Goal: Task Accomplishment & Management: Use online tool/utility

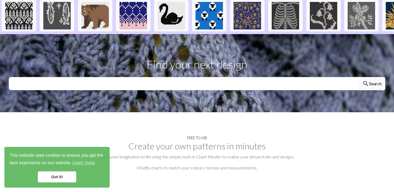
scroll to position [167, 0]
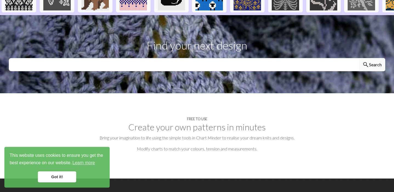
click at [176, 122] on h2 "Create your own patterns in minutes" at bounding box center [197, 127] width 377 height 10
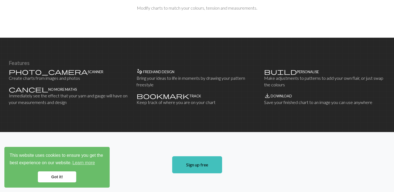
scroll to position [314, 0]
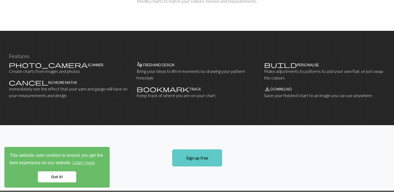
click at [188, 149] on link "Sign up free" at bounding box center [197, 157] width 50 height 17
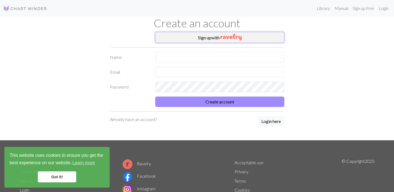
click at [211, 37] on button "Sign up with" at bounding box center [219, 37] width 129 height 11
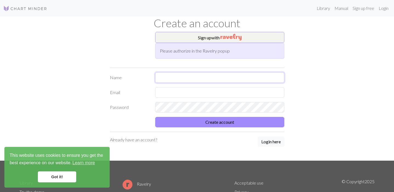
click at [173, 74] on input "text" at bounding box center [219, 77] width 129 height 10
type input "[PERSON_NAME]"
click at [186, 91] on input "text" at bounding box center [219, 92] width 129 height 10
type input "[EMAIL_ADDRESS][DOMAIN_NAME]"
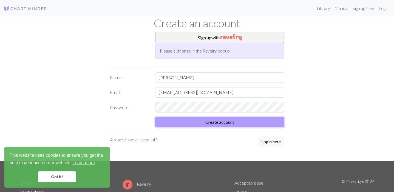
click at [239, 120] on button "Create account" at bounding box center [219, 122] width 129 height 10
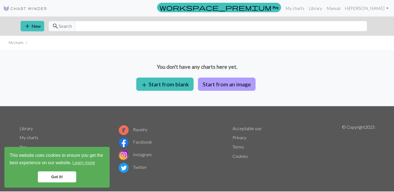
click at [227, 85] on button "Start from an image" at bounding box center [227, 83] width 58 height 13
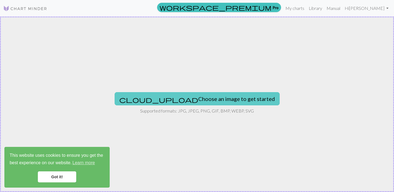
click at [195, 102] on button "cloud_upload Choose an image to get started" at bounding box center [197, 98] width 165 height 13
type input "C:\fakepath\SK Image.png"
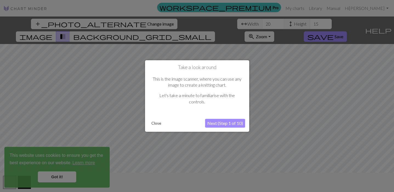
click at [231, 121] on button "Next (Step 1 of 10)" at bounding box center [225, 123] width 40 height 9
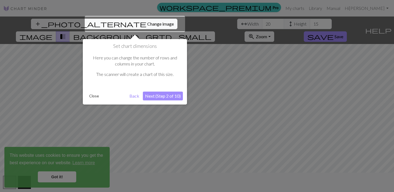
click at [172, 94] on button "Next (Step 2 of 10)" at bounding box center [163, 95] width 40 height 9
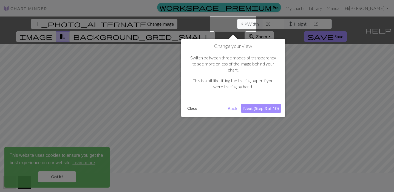
click at [272, 104] on button "Next (Step 3 of 10)" at bounding box center [261, 108] width 40 height 9
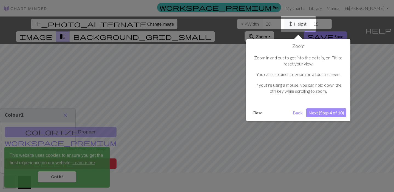
click at [323, 113] on button "Next (Step 4 of 10)" at bounding box center [327, 112] width 40 height 9
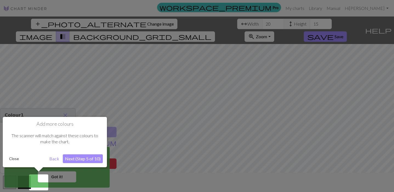
click at [82, 159] on button "Next (Step 5 of 10)" at bounding box center [83, 158] width 40 height 9
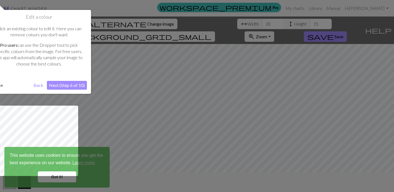
click at [72, 87] on button "Next (Step 6 of 10)" at bounding box center [67, 85] width 40 height 9
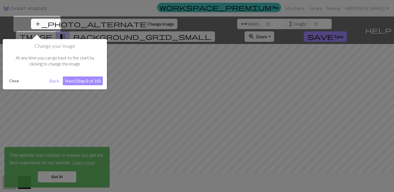
click at [80, 82] on button "Next (Step 8 of 10)" at bounding box center [83, 80] width 40 height 9
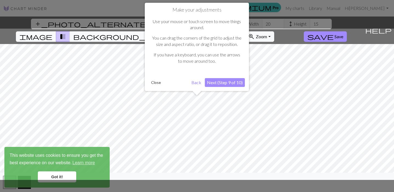
click at [237, 79] on button "Next (Step 9 of 10)" at bounding box center [225, 82] width 40 height 9
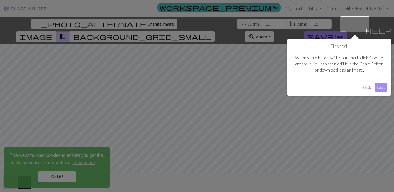
click at [382, 85] on button "Last" at bounding box center [381, 87] width 12 height 9
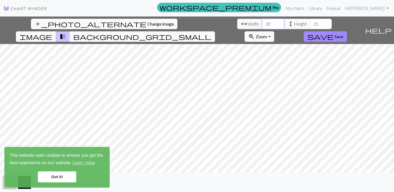
click at [262, 24] on input "20" at bounding box center [273, 24] width 22 height 10
type input "2"
click at [262, 22] on input "36" at bounding box center [273, 24] width 22 height 10
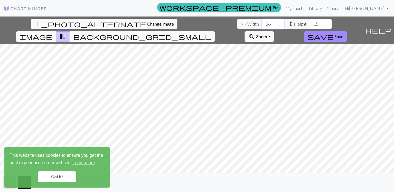
click at [262, 22] on input "36" at bounding box center [273, 24] width 22 height 10
type input "3"
type input "20"
click at [310, 24] on input "15" at bounding box center [321, 24] width 22 height 10
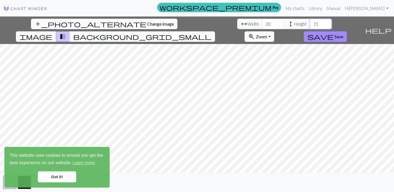
type input "1"
type input "20"
click at [212, 33] on span "background_grid_small" at bounding box center [142, 37] width 138 height 8
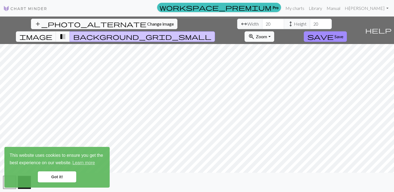
click at [66, 33] on span "transition_fade" at bounding box center [63, 37] width 7 height 8
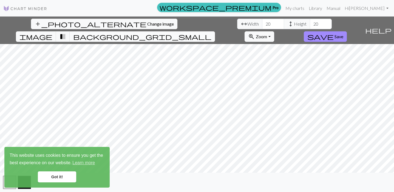
click at [212, 33] on span "background_grid_small" at bounding box center [142, 37] width 138 height 8
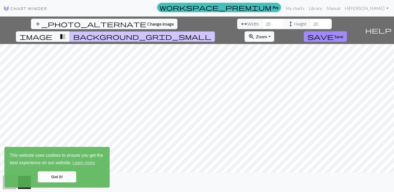
click at [56, 176] on link "Got it!" at bounding box center [57, 176] width 38 height 11
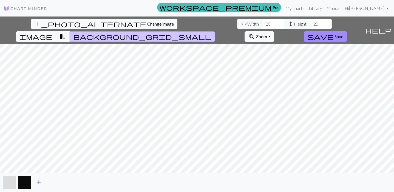
click at [10, 184] on div "This website uses cookies to ensure you get the best experience on our website.…" at bounding box center [56, 167] width 105 height 41
click at [23, 181] on button "button" at bounding box center [24, 181] width 13 height 13
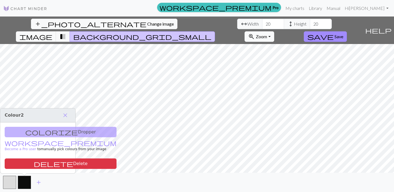
click at [54, 131] on div "colorize Dropper workspace_premium Become a Pro user to manually pick colours f…" at bounding box center [37, 147] width 75 height 51
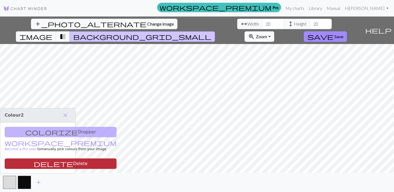
click at [43, 161] on button "delete Delete" at bounding box center [61, 163] width 112 height 10
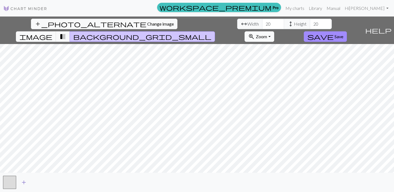
click at [23, 181] on span "add" at bounding box center [24, 182] width 7 height 8
click at [39, 180] on span "add" at bounding box center [38, 182] width 7 height 8
click at [39, 181] on button "button" at bounding box center [39, 181] width 13 height 13
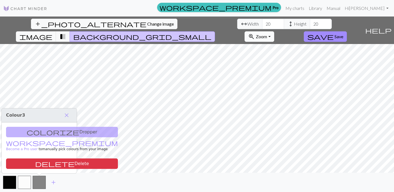
click at [274, 31] on button "zoom_in Zoom Zoom" at bounding box center [259, 36] width 29 height 10
click at [288, 75] on button "50%" at bounding box center [266, 79] width 43 height 9
click at [267, 34] on span "Zoom" at bounding box center [261, 36] width 11 height 5
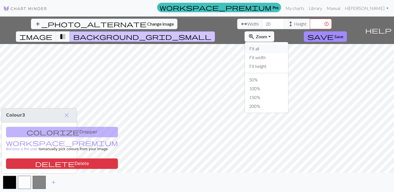
click at [288, 44] on button "Fit all" at bounding box center [266, 48] width 43 height 9
click at [274, 31] on button "zoom_in Zoom Zoom" at bounding box center [259, 36] width 29 height 10
click at [288, 62] on button "Fit height" at bounding box center [266, 66] width 43 height 9
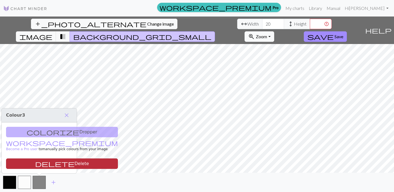
click at [41, 164] on button "delete Delete" at bounding box center [62, 163] width 112 height 10
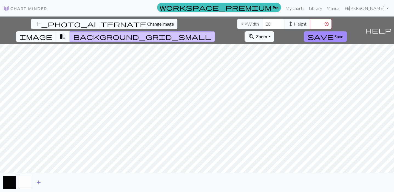
click at [40, 182] on span "add" at bounding box center [38, 182] width 7 height 8
click at [6, 180] on button "button" at bounding box center [9, 181] width 13 height 13
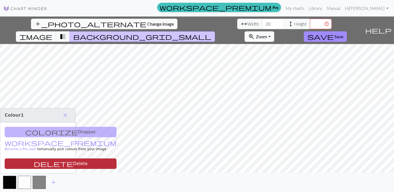
click at [26, 161] on button "delete Delete" at bounding box center [61, 163] width 112 height 10
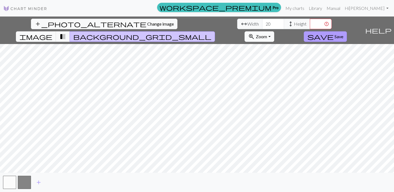
click at [334, 33] on span "save" at bounding box center [321, 37] width 26 height 8
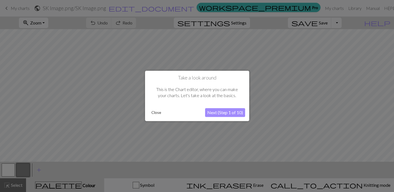
click at [212, 111] on button "Next (Step 1 of 10)" at bounding box center [225, 112] width 40 height 9
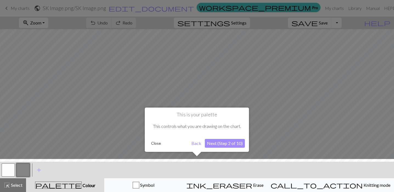
click at [221, 145] on button "Next (Step 2 of 10)" at bounding box center [225, 143] width 40 height 9
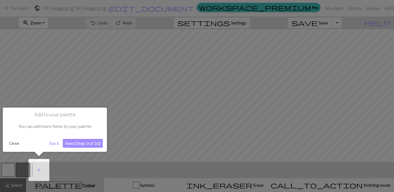
click at [74, 143] on button "Next (Step 3 of 10)" at bounding box center [83, 143] width 40 height 9
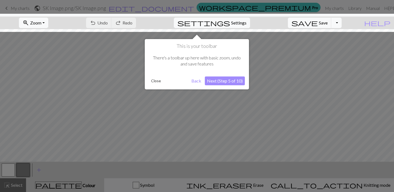
click at [223, 83] on button "Next (Step 5 of 10)" at bounding box center [225, 80] width 40 height 9
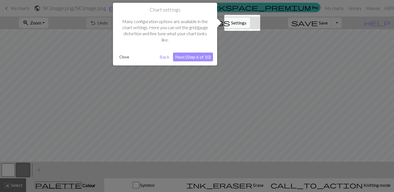
click at [201, 58] on button "Next (Step 6 of 10)" at bounding box center [193, 56] width 40 height 9
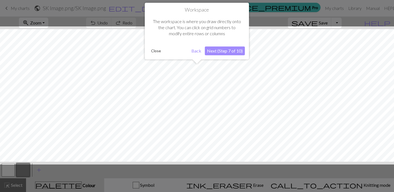
click at [217, 52] on button "Next (Step 7 of 10)" at bounding box center [225, 50] width 40 height 9
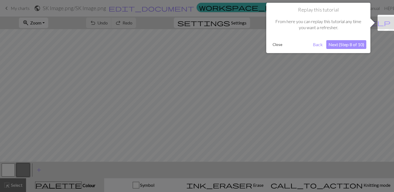
click at [359, 44] on button "Next (Step 8 of 10)" at bounding box center [347, 44] width 40 height 9
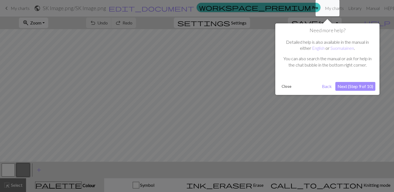
click at [349, 87] on button "Next (Step 9 of 10)" at bounding box center [356, 86] width 40 height 9
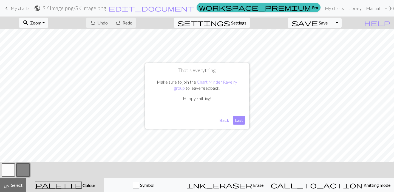
click at [234, 120] on button "Last" at bounding box center [239, 120] width 12 height 9
